Goal: Book appointment/travel/reservation

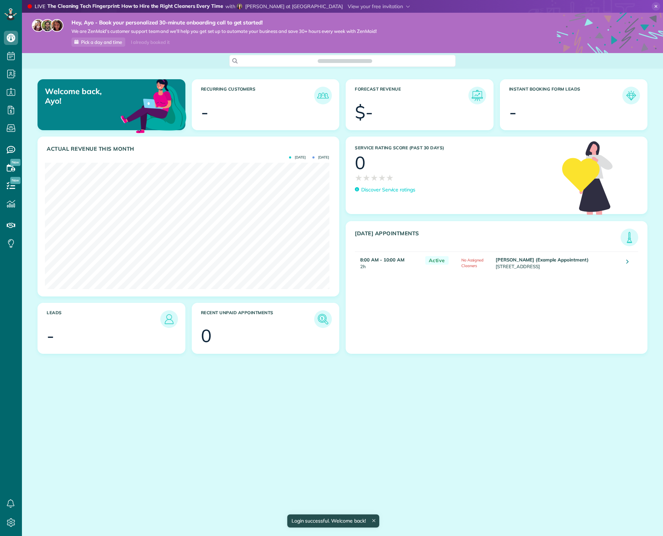
scroll to position [126, 284]
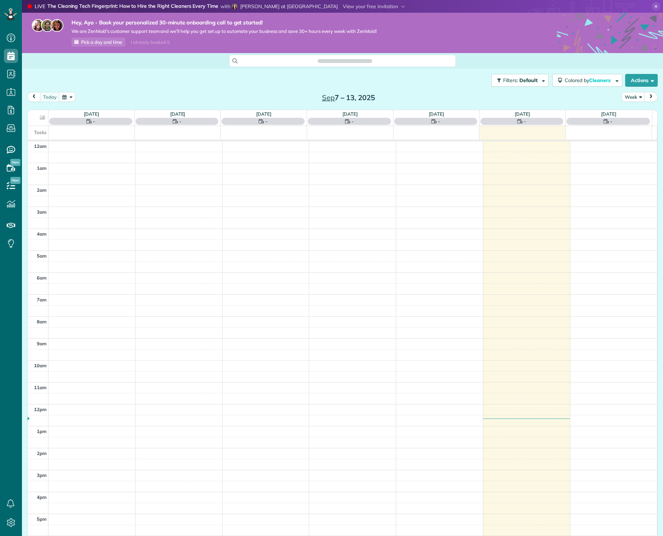
scroll to position [69, 0]
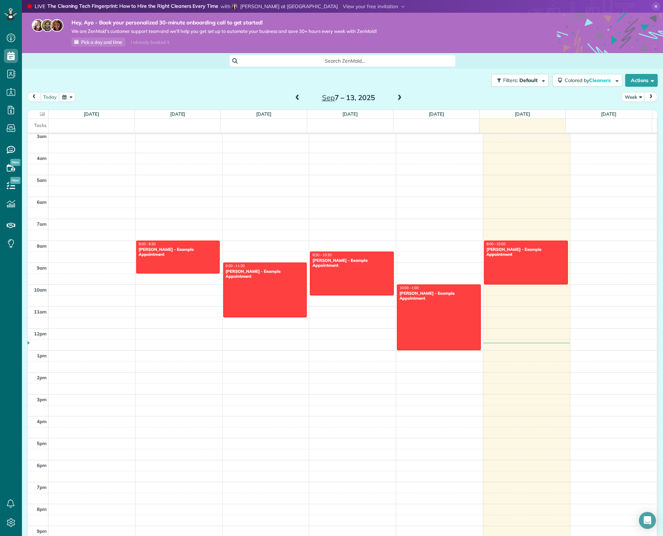
click at [601, 203] on div "12am 1am 2am 3am 4am 5am 6am 7am 8am 9am 10am 11am 12pm 1pm 2pm 3pm 4pm 5pm 6pm…" at bounding box center [342, 328] width 629 height 526
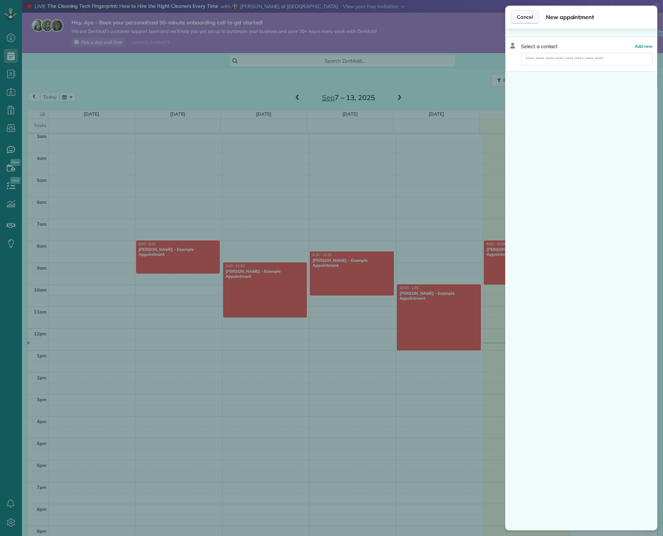
click at [536, 17] on button "Cancel" at bounding box center [525, 16] width 28 height 13
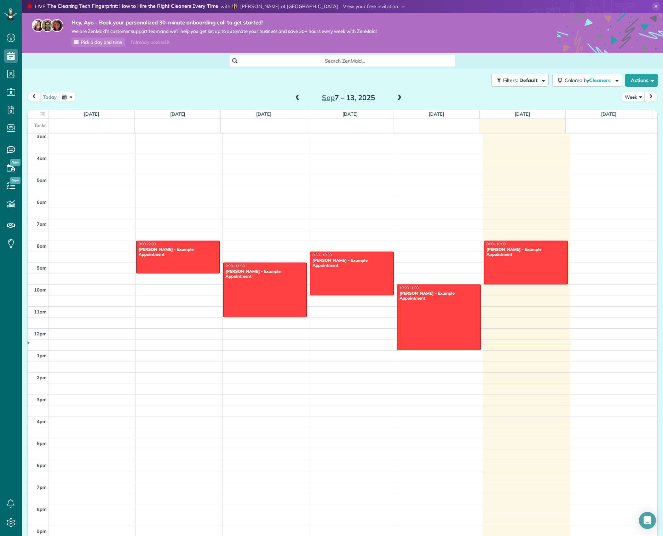
click at [583, 287] on div "12am 1am 2am 3am 4am 5am 6am 7am 8am 9am 10am 11am 12pm 1pm 2pm 3pm 4pm 5pm 6pm…" at bounding box center [342, 328] width 629 height 526
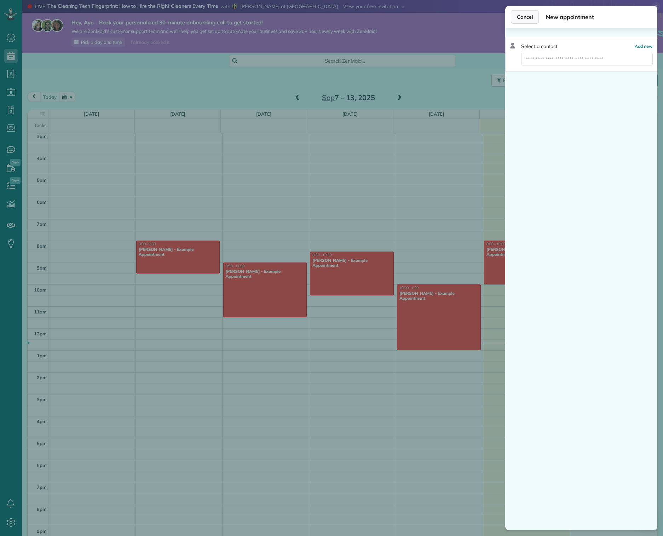
click at [526, 20] on span "Cancel" at bounding box center [525, 16] width 16 height 7
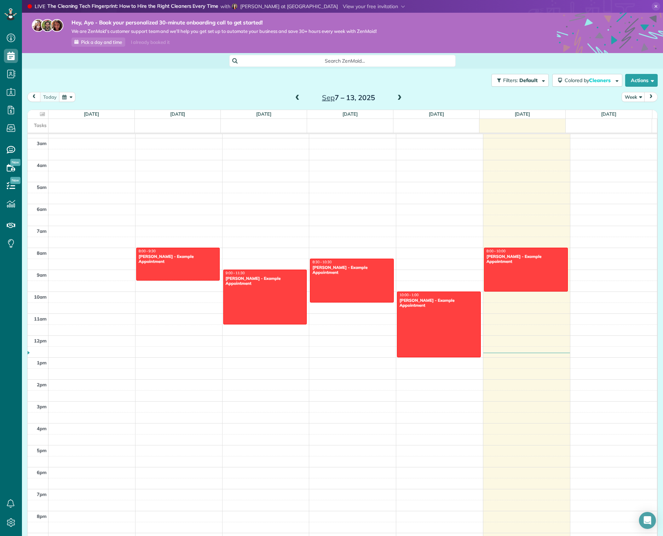
scroll to position [62, 0]
